Goal: Task Accomplishment & Management: Manage account settings

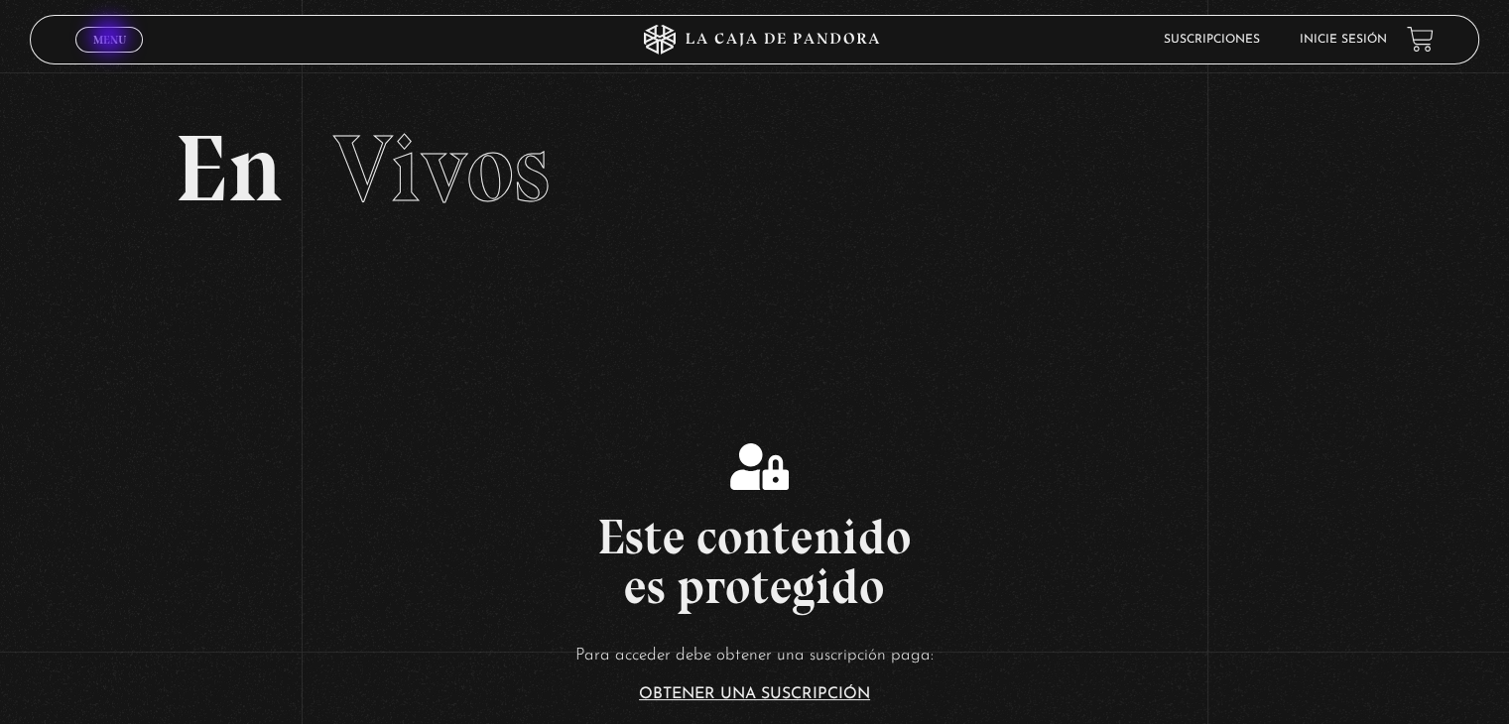
click at [111, 39] on span "Menu" at bounding box center [109, 40] width 33 height 12
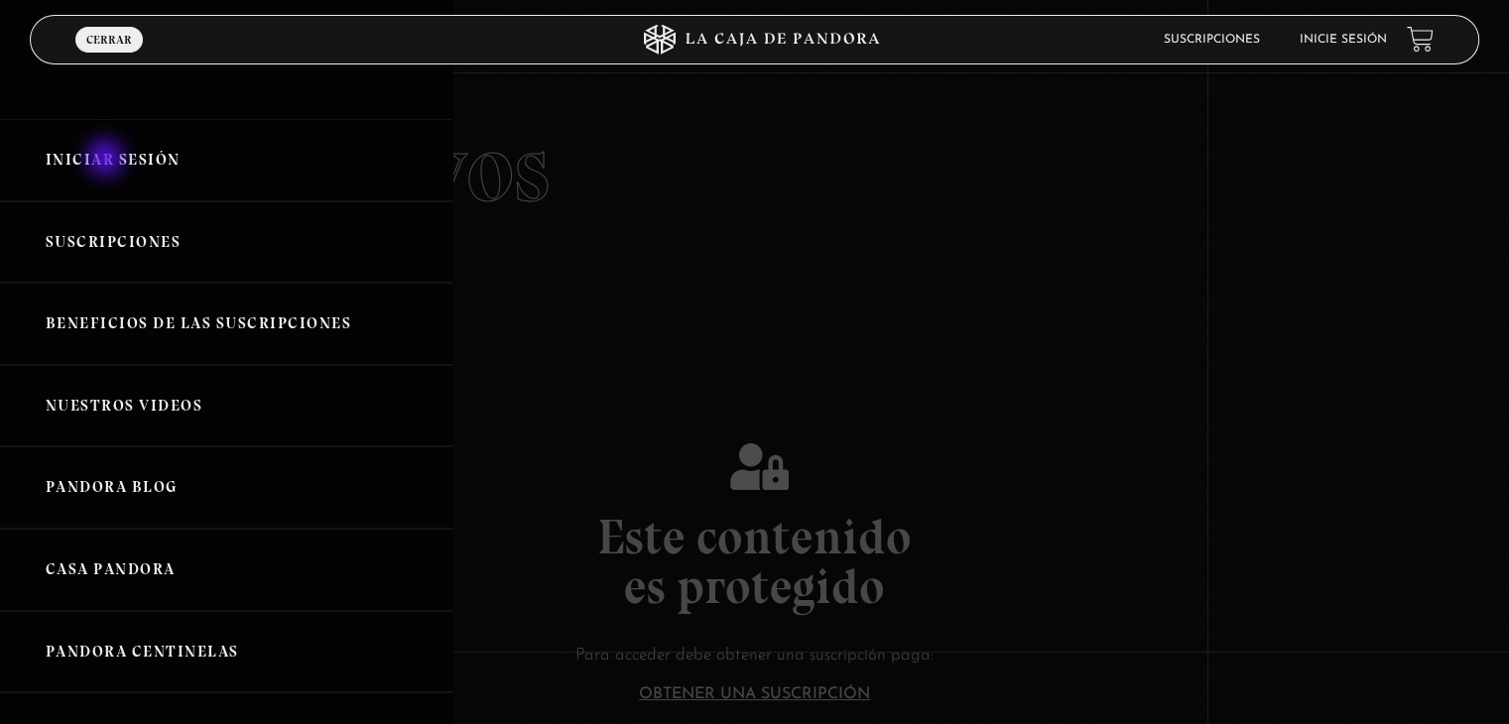
click at [107, 160] on link "Iniciar Sesión" at bounding box center [226, 160] width 452 height 82
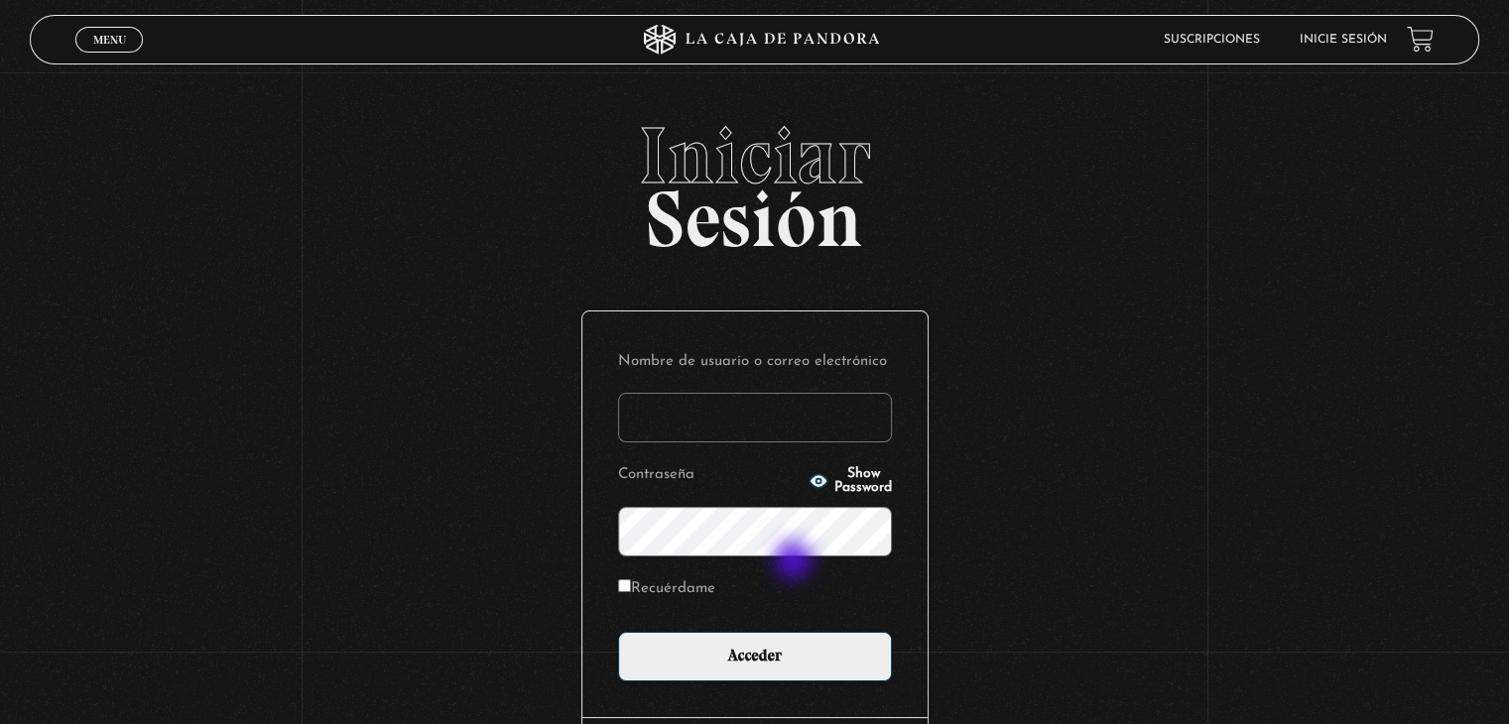
type input "[EMAIL_ADDRESS][DOMAIN_NAME]"
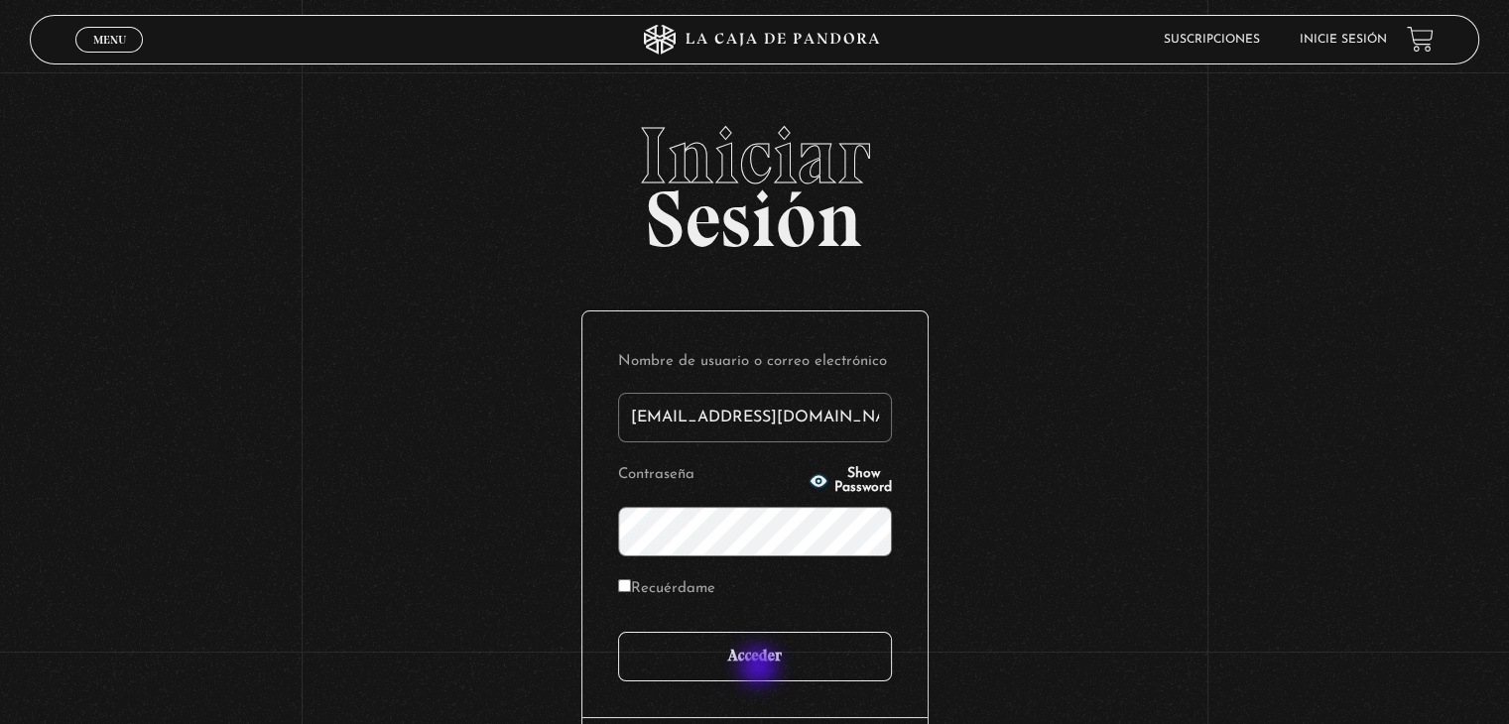
click at [760, 667] on input "Acceder" at bounding box center [755, 657] width 274 height 50
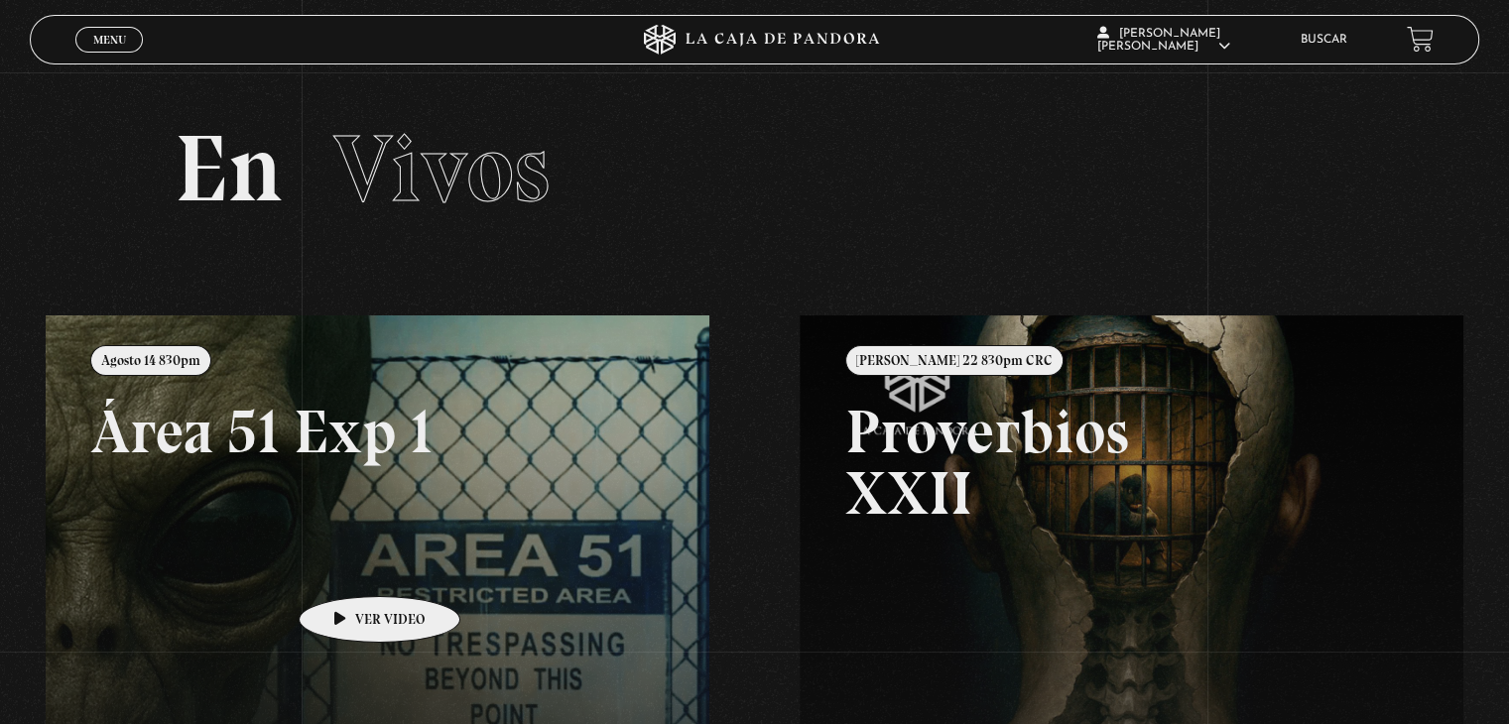
click at [348, 566] on link at bounding box center [800, 677] width 1509 height 724
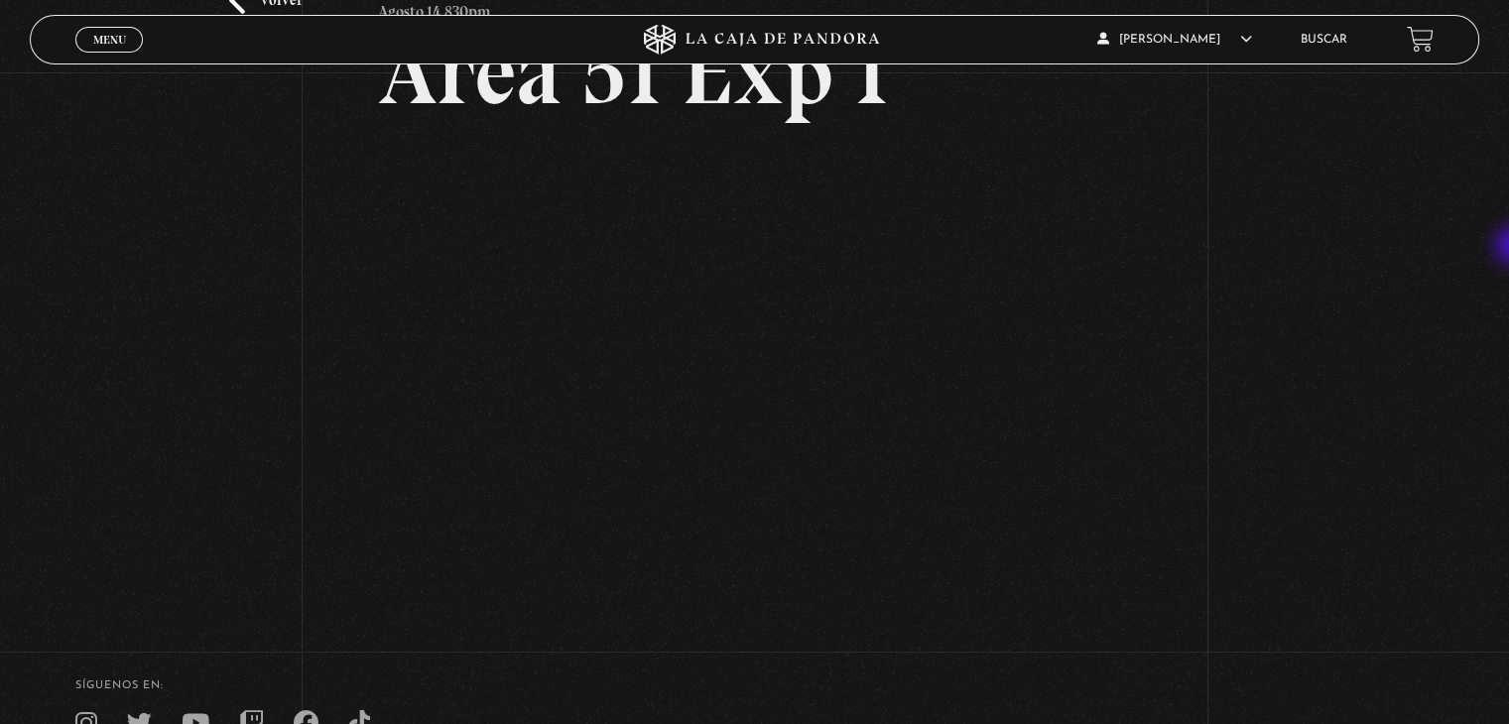
scroll to position [159, 0]
drag, startPoint x: 1456, startPoint y: 251, endPoint x: 1436, endPoint y: 261, distance: 22.2
click at [1456, 251] on div "Volver Agosto 14 830pm Área 51 Exp 1" at bounding box center [754, 262] width 1509 height 696
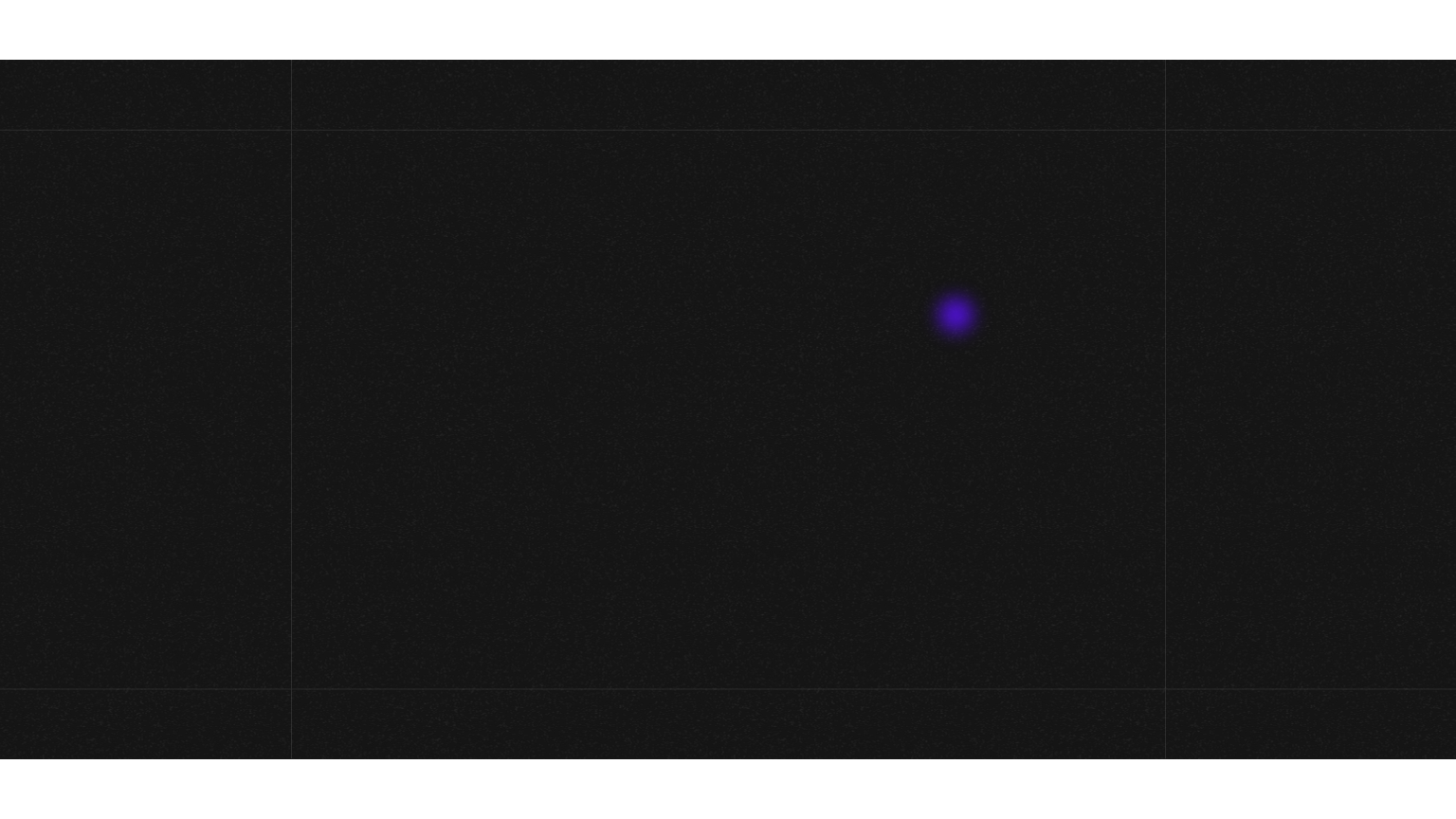
scroll to position [152, 0]
